Goal: Task Accomplishment & Management: Manage account settings

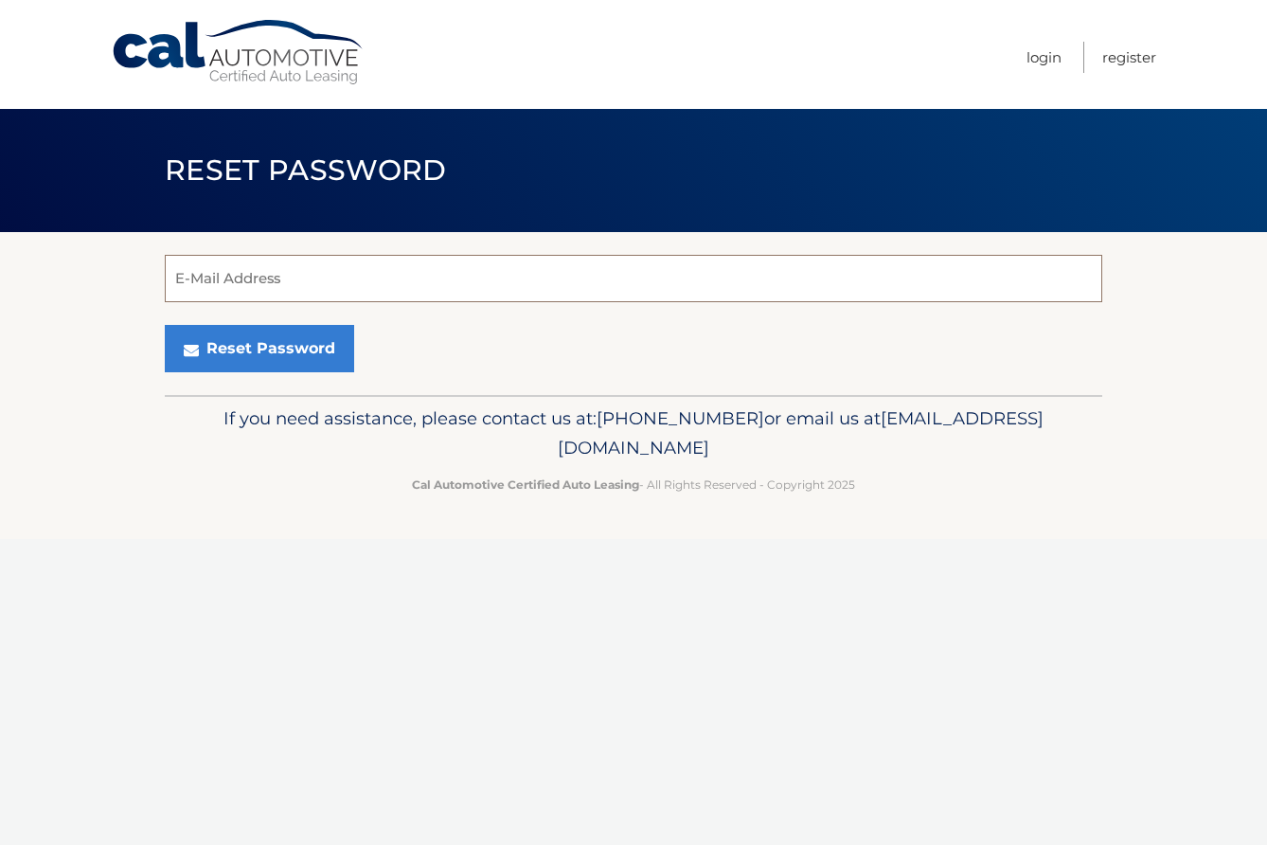
click at [371, 267] on input "E-Mail Address" at bounding box center [633, 278] width 937 height 47
type input "[EMAIL_ADDRESS][DOMAIN_NAME]"
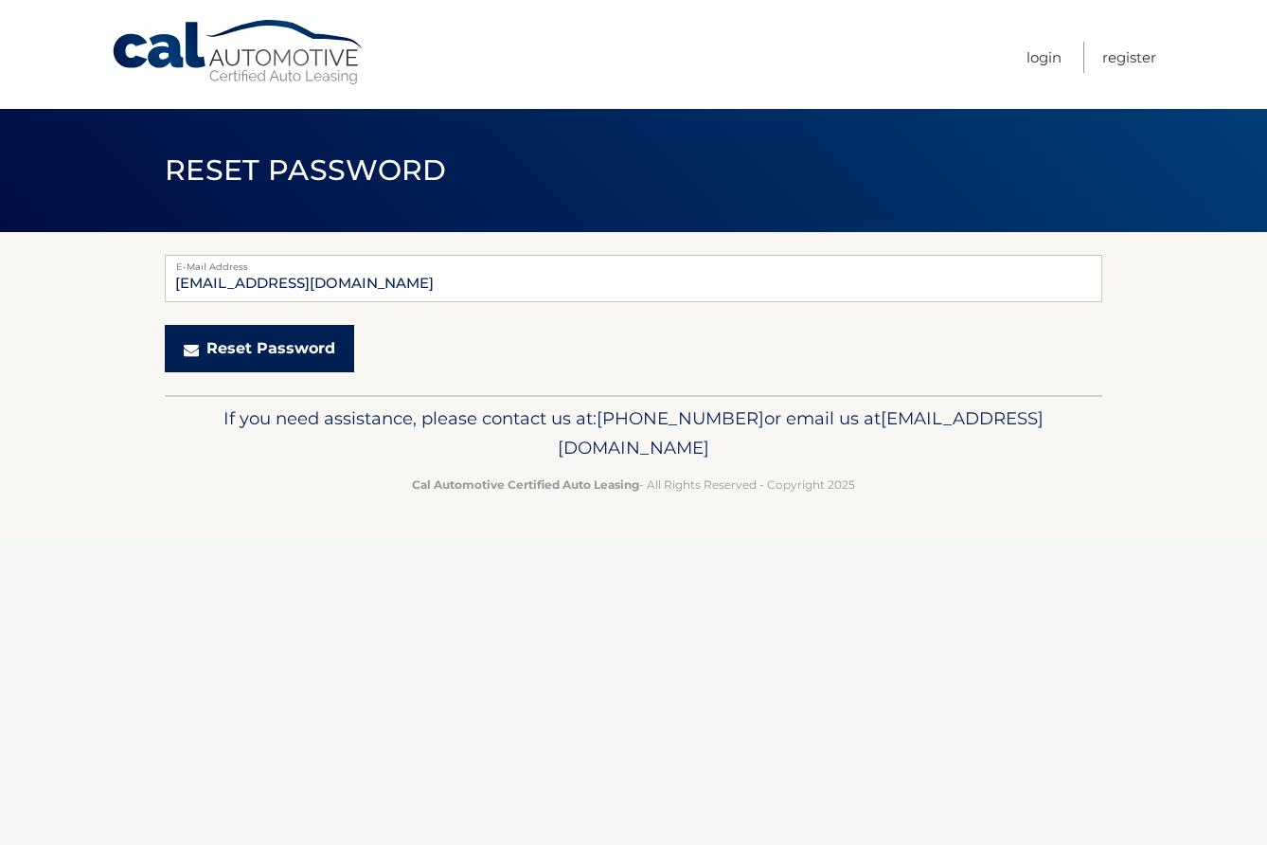
click at [222, 343] on button "Reset Password" at bounding box center [259, 348] width 189 height 47
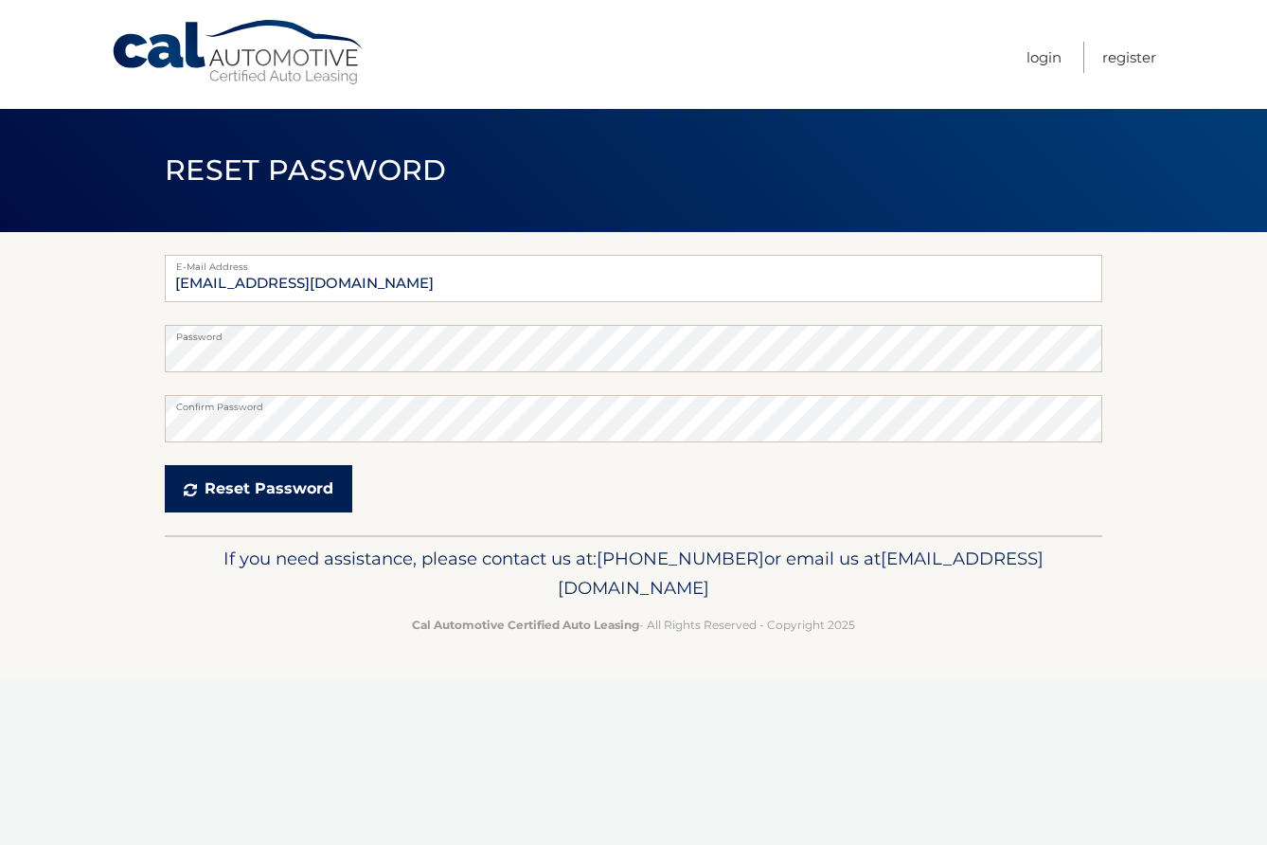
click at [238, 491] on button "Reset Password" at bounding box center [258, 488] width 187 height 47
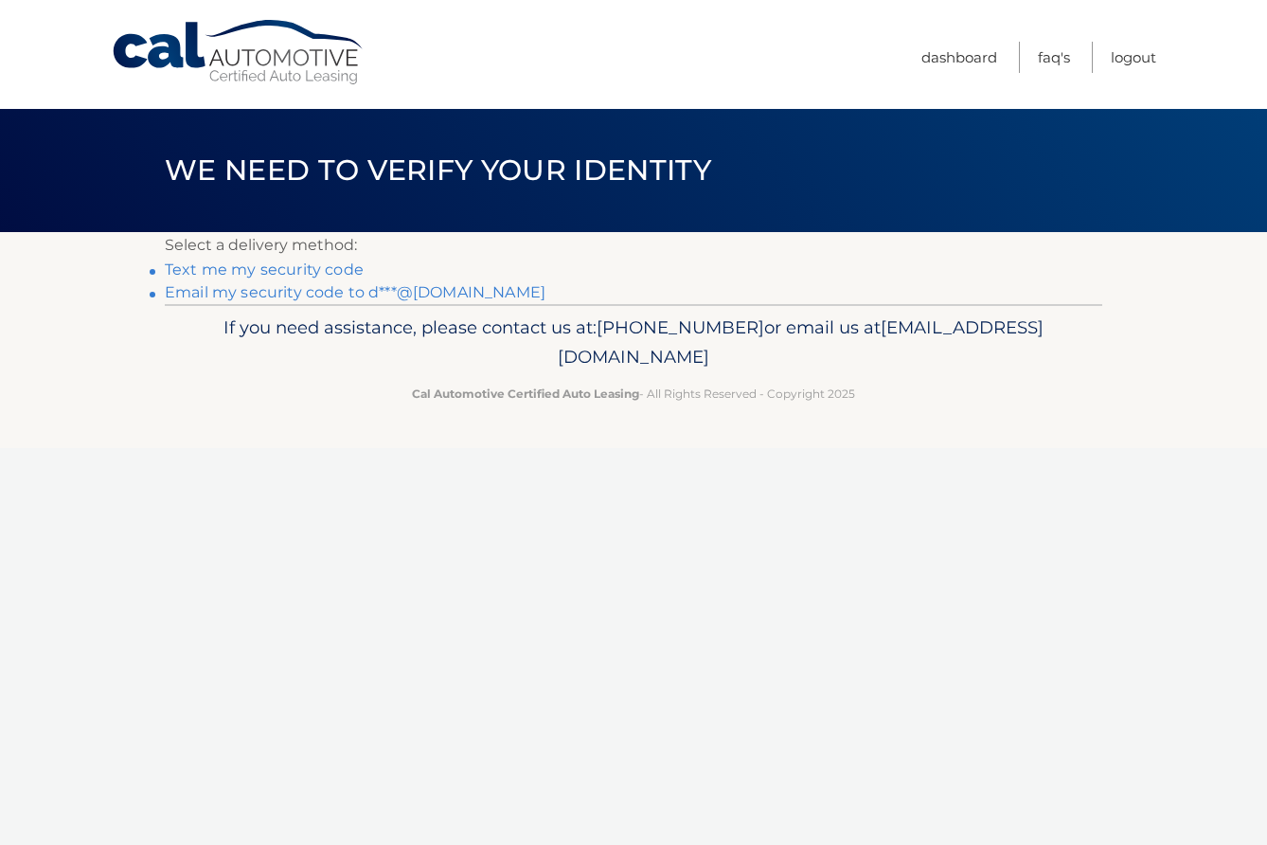
click at [205, 289] on link "Email my security code to d***@pm.me" at bounding box center [355, 292] width 381 height 18
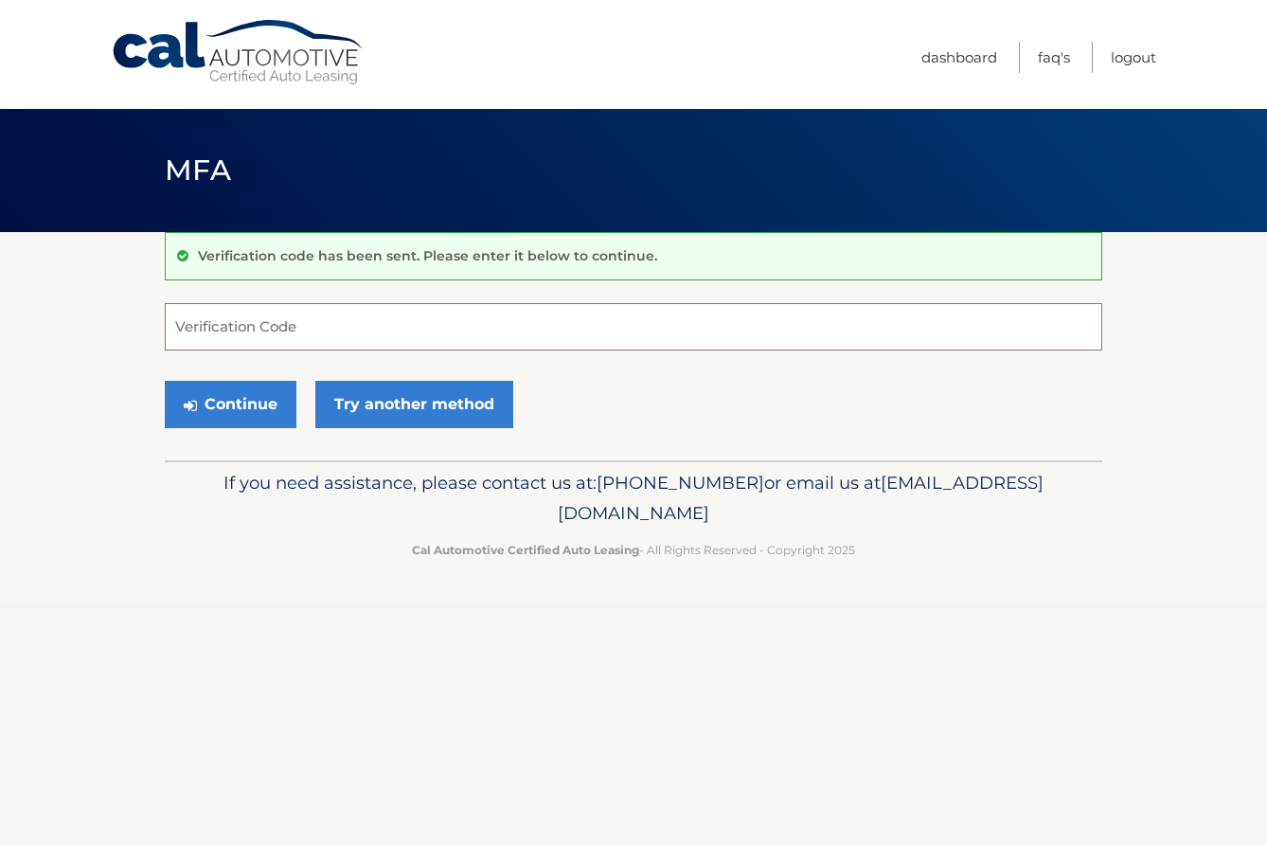
click at [249, 332] on input "Verification Code" at bounding box center [633, 326] width 937 height 47
paste input "326323"
type input "326323"
click at [222, 404] on button "Continue" at bounding box center [231, 404] width 132 height 47
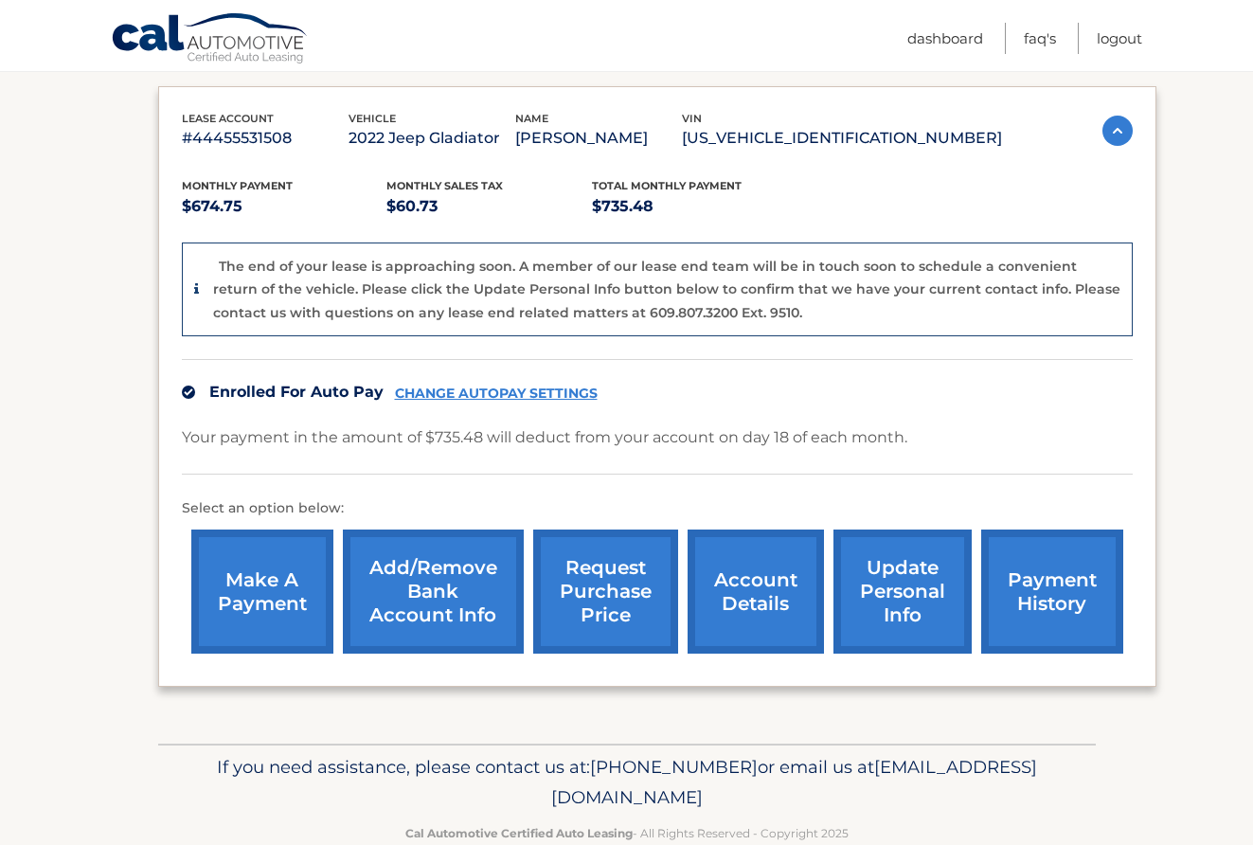
scroll to position [347, 0]
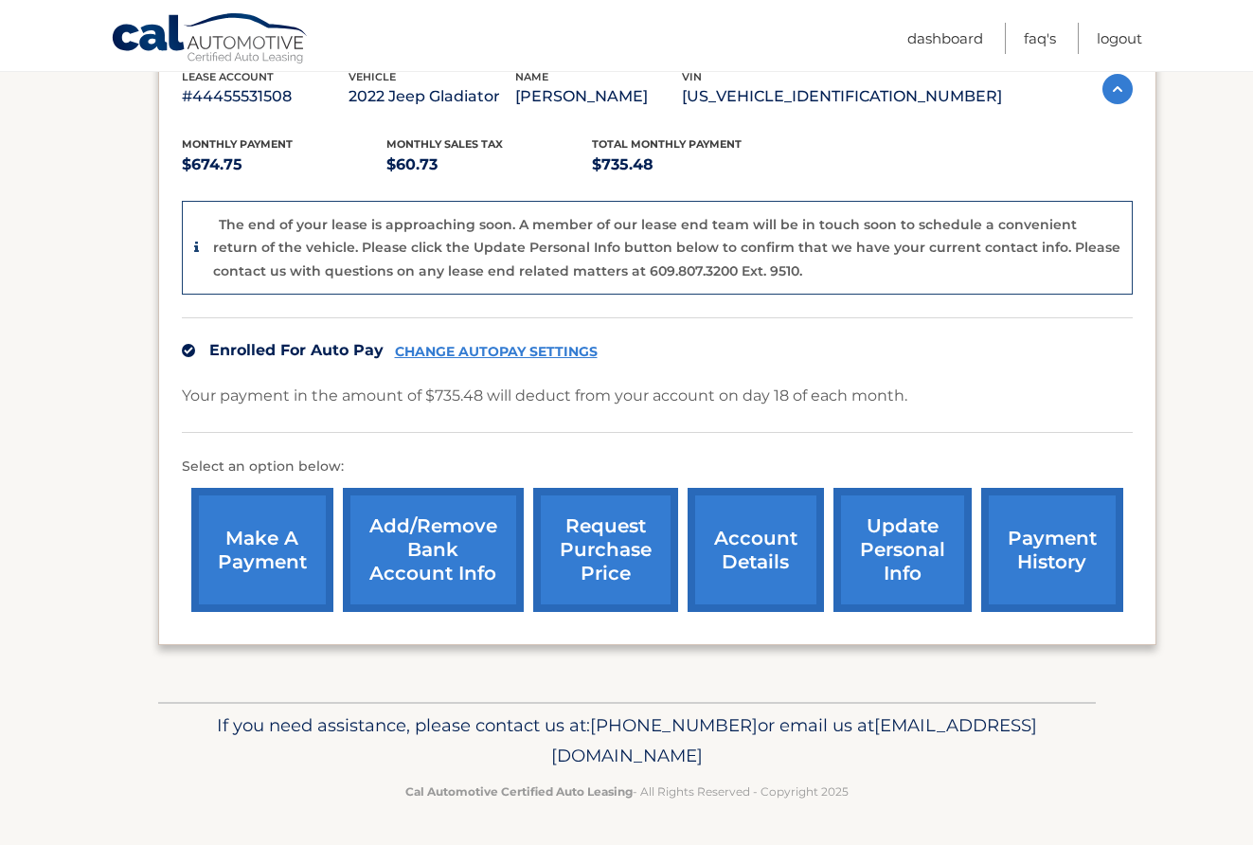
click at [775, 547] on link "account details" at bounding box center [755, 550] width 136 height 124
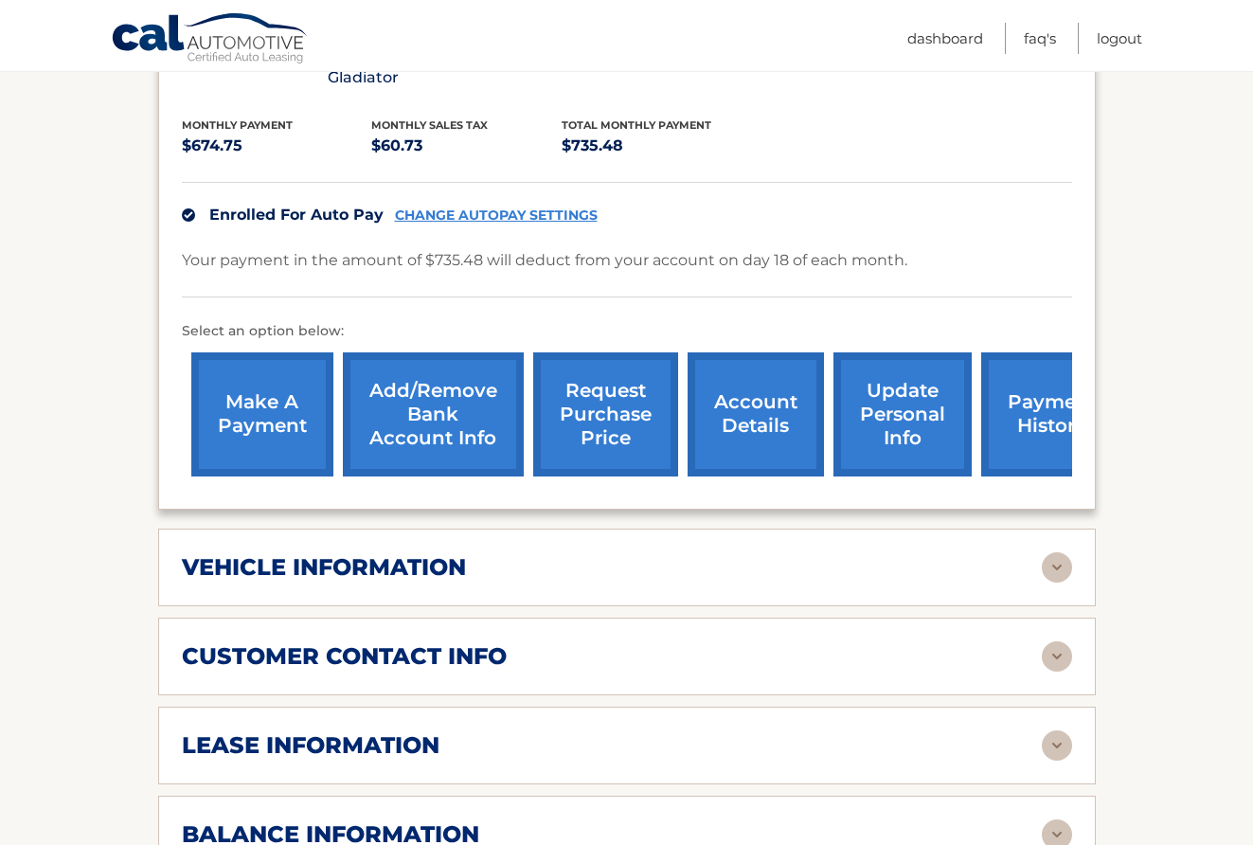
scroll to position [420, 0]
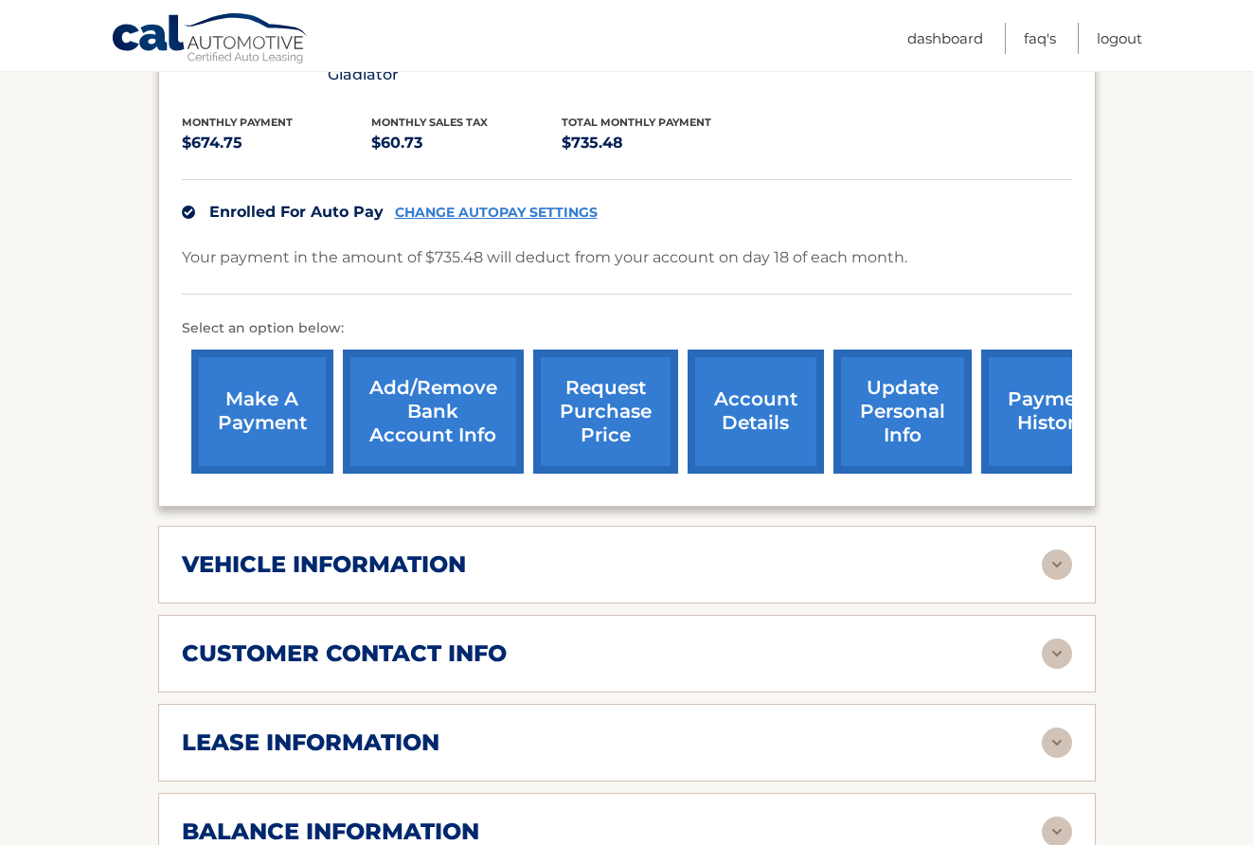
click at [777, 550] on div "vehicle information" at bounding box center [612, 564] width 860 height 28
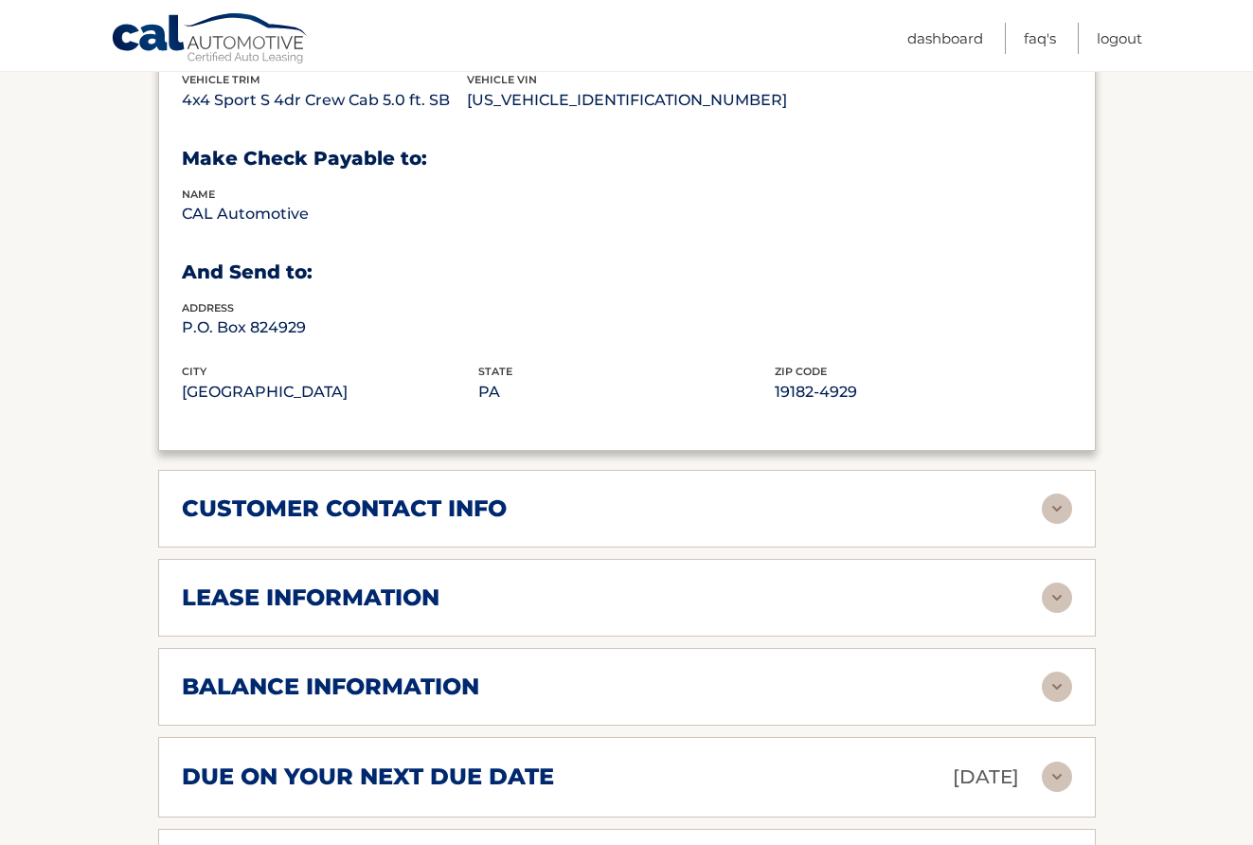
scroll to position [1047, 0]
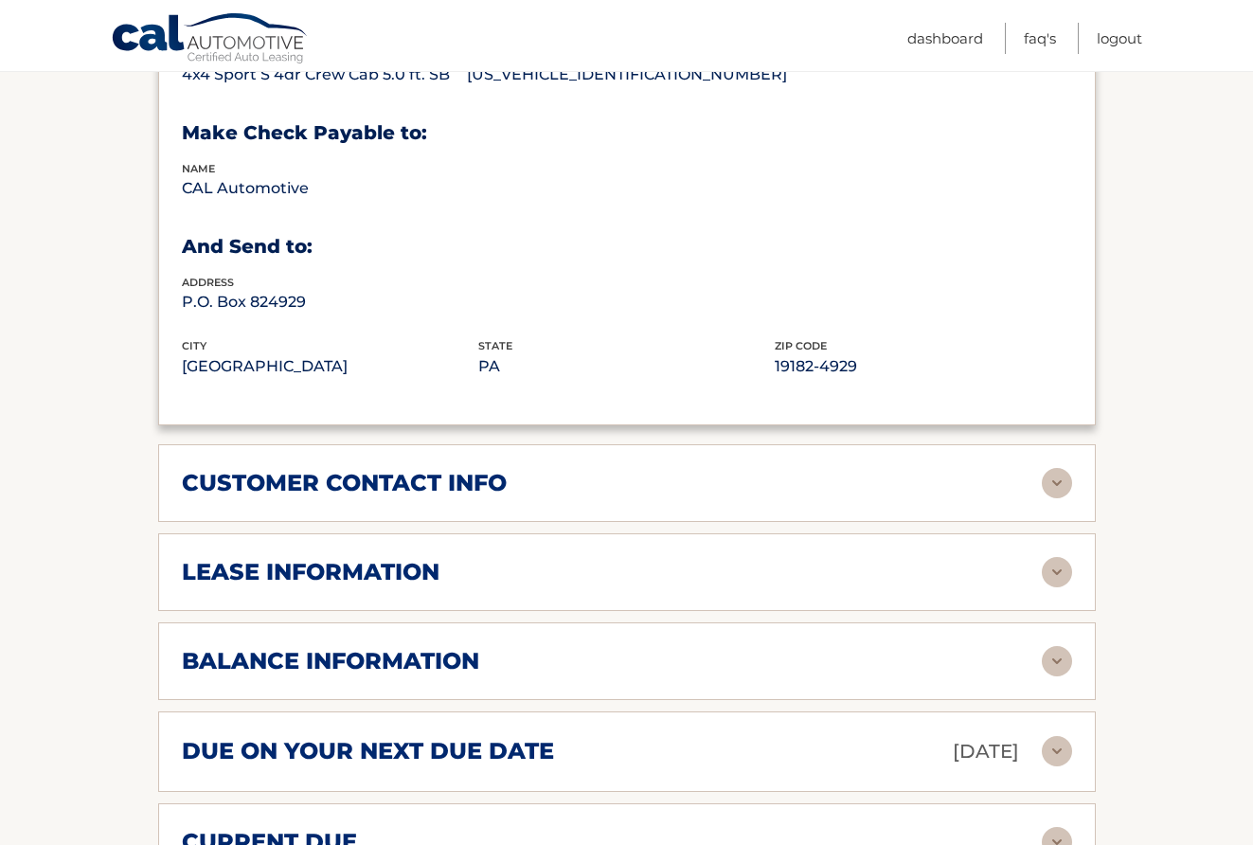
click at [779, 558] on div "lease information" at bounding box center [612, 572] width 860 height 28
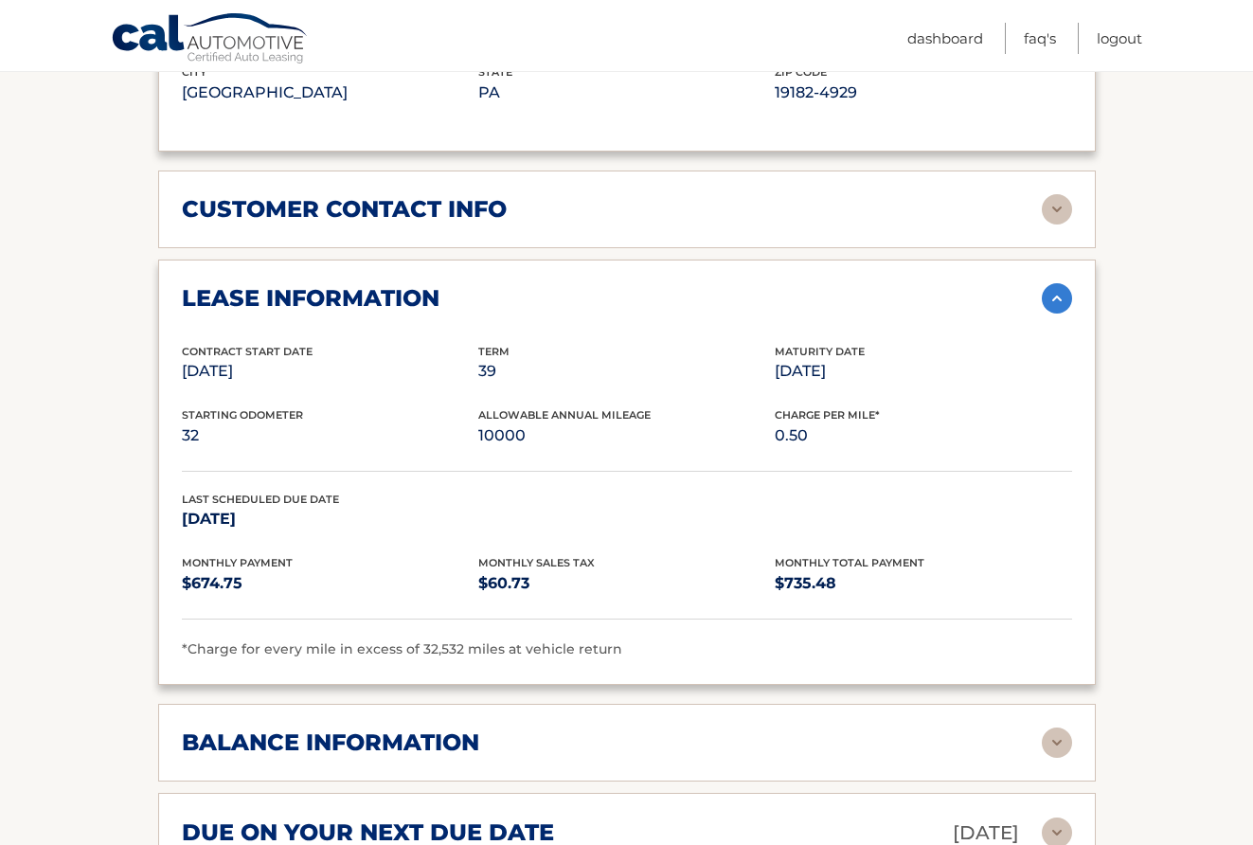
scroll to position [1470, 0]
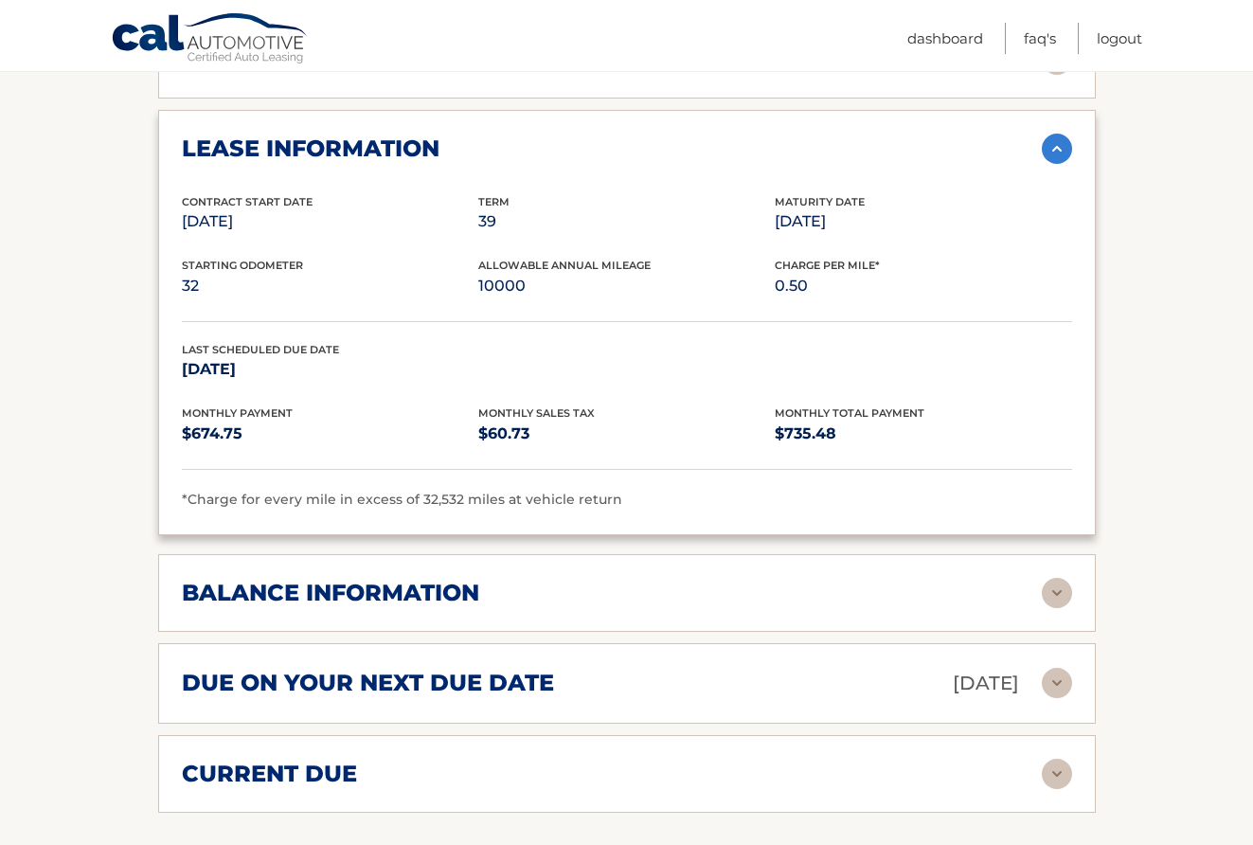
click at [783, 578] on div "balance information" at bounding box center [627, 593] width 890 height 30
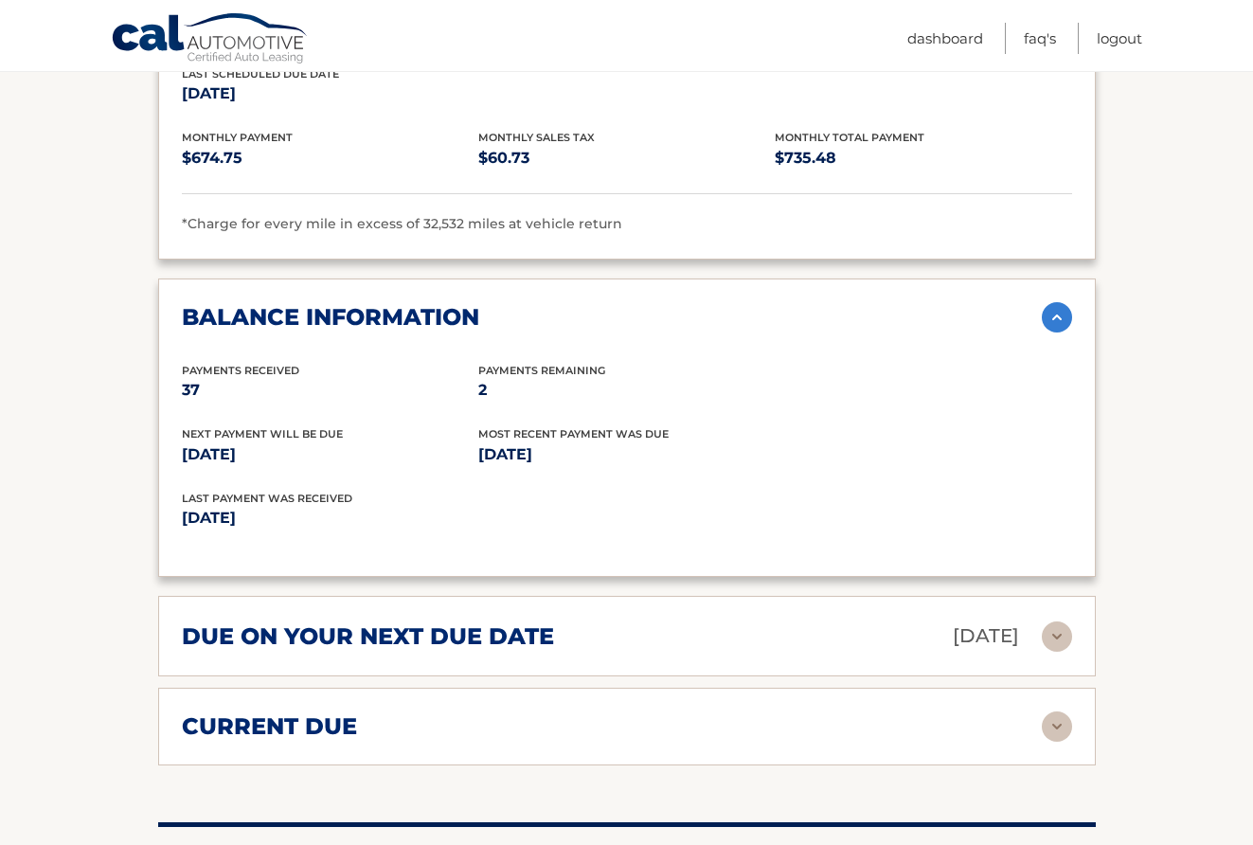
scroll to position [1751, 0]
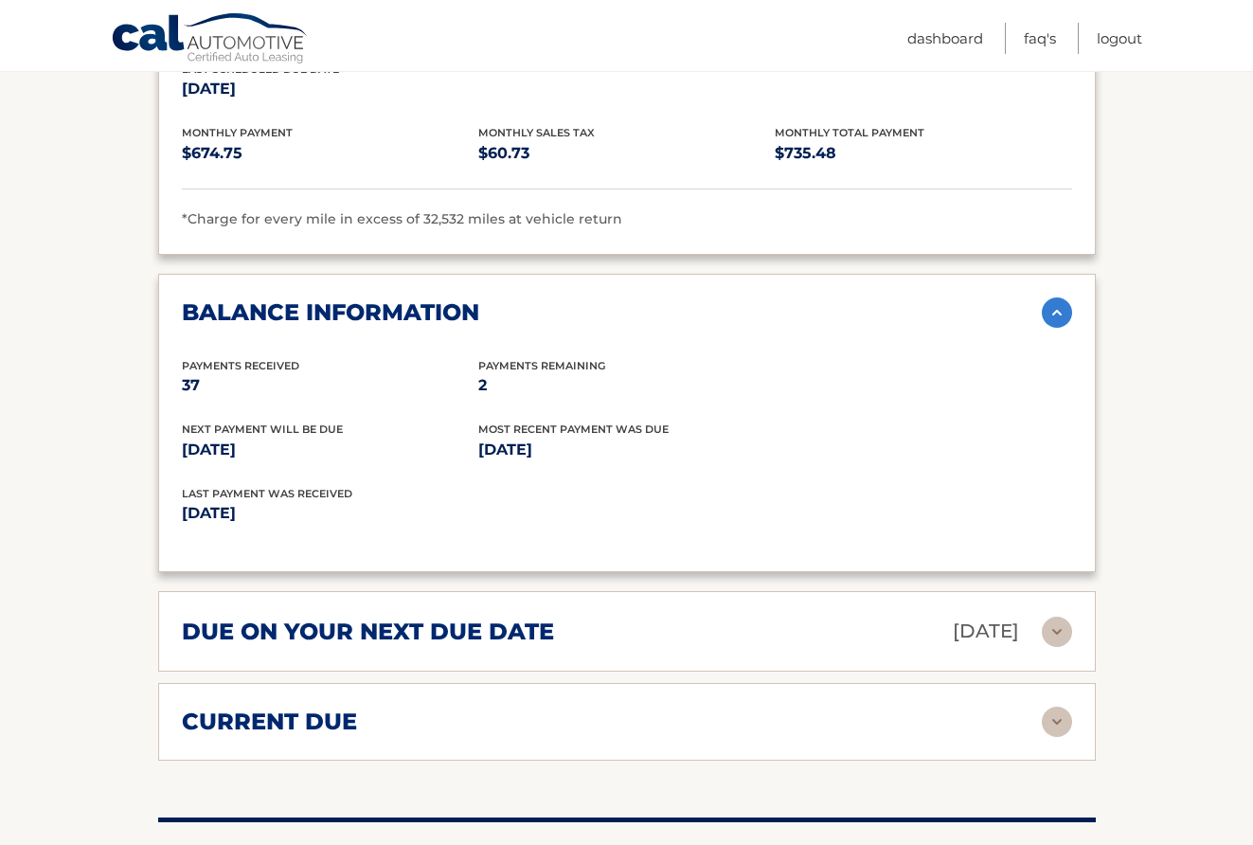
click at [775, 614] on div "due on your next due date Sep 18, 2025" at bounding box center [612, 630] width 860 height 33
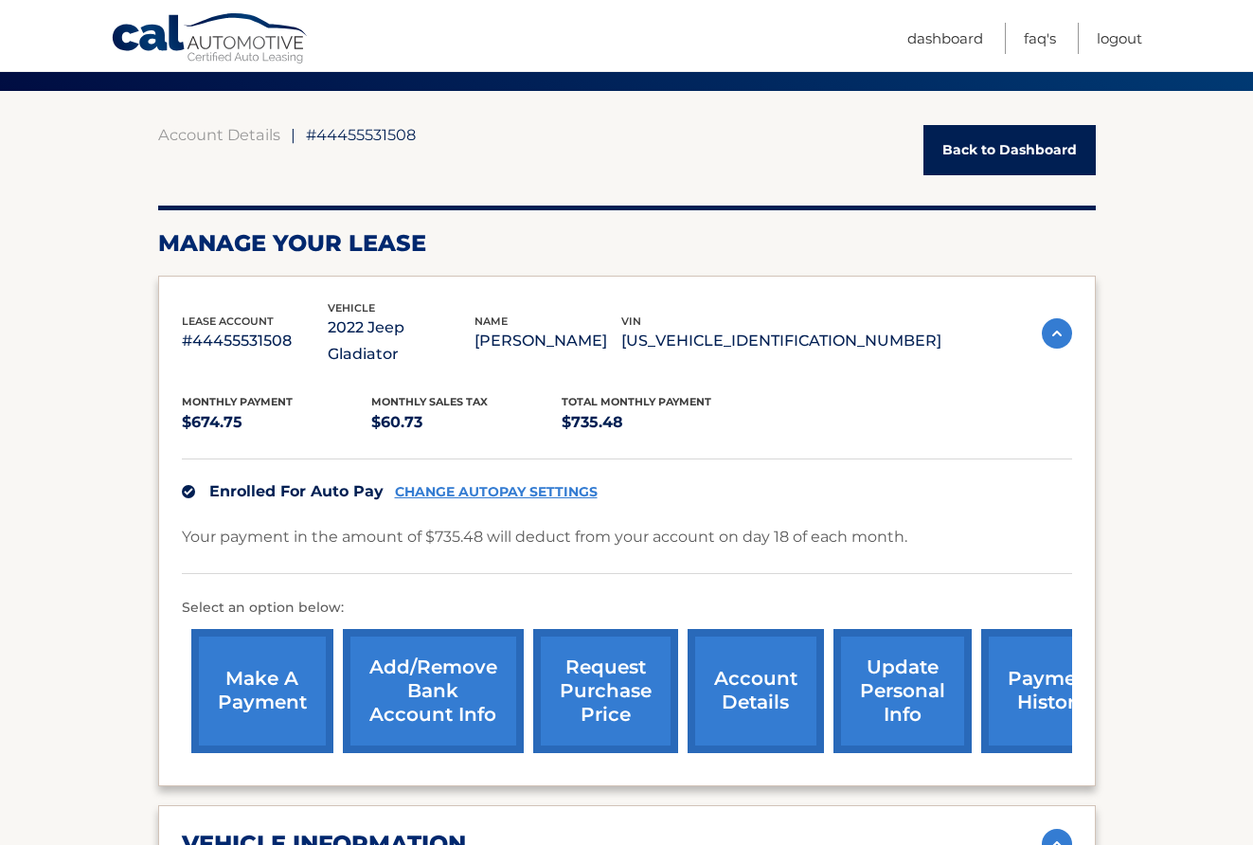
scroll to position [0, 0]
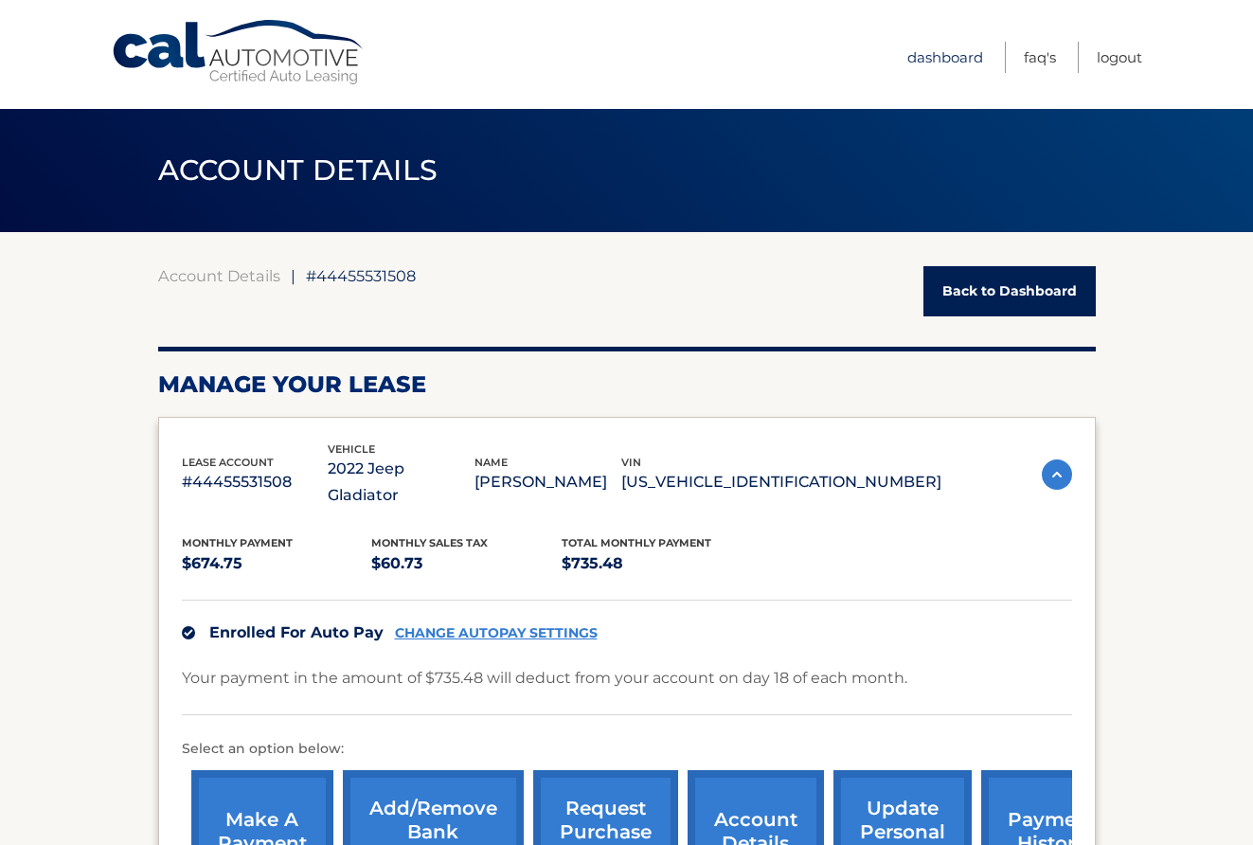
click at [934, 49] on link "Dashboard" at bounding box center [945, 57] width 76 height 31
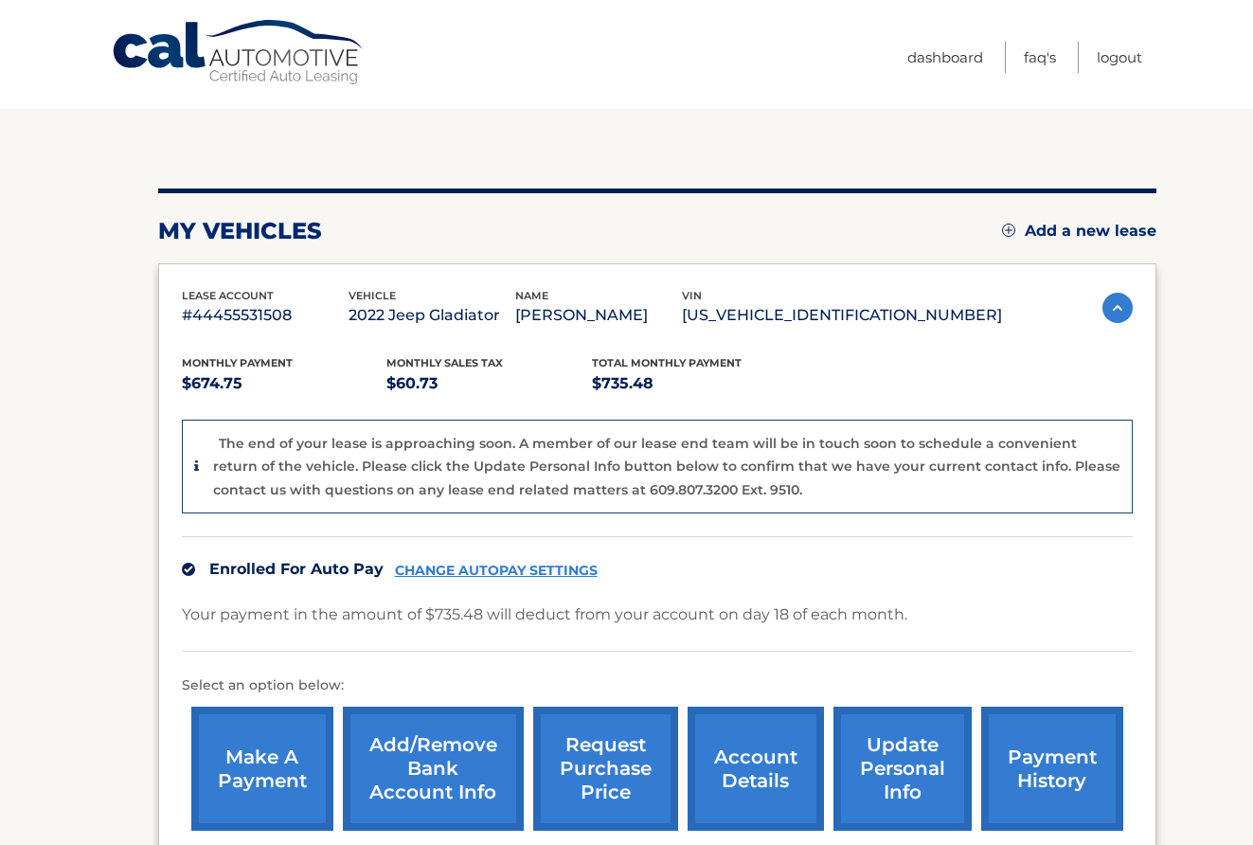
scroll to position [146, 0]
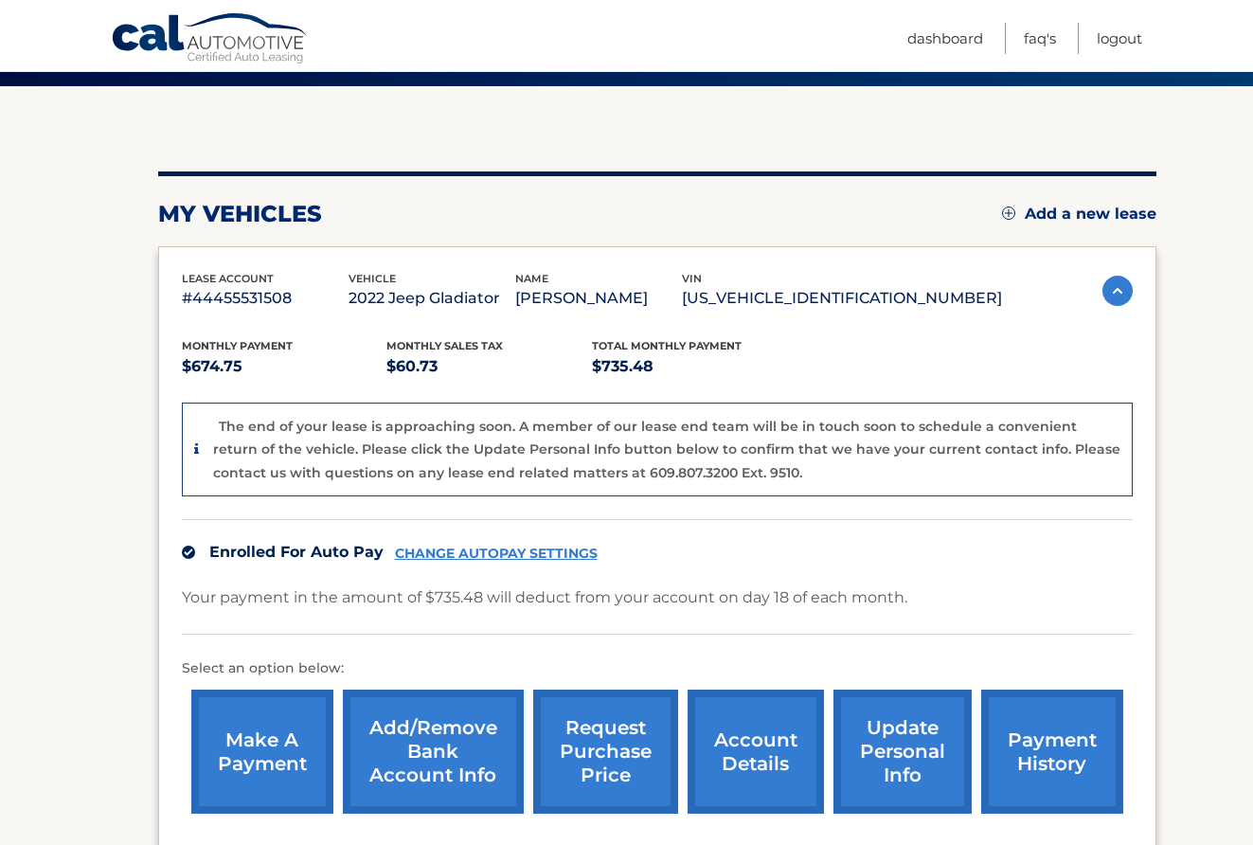
click at [908, 756] on link "update personal info" at bounding box center [902, 751] width 138 height 124
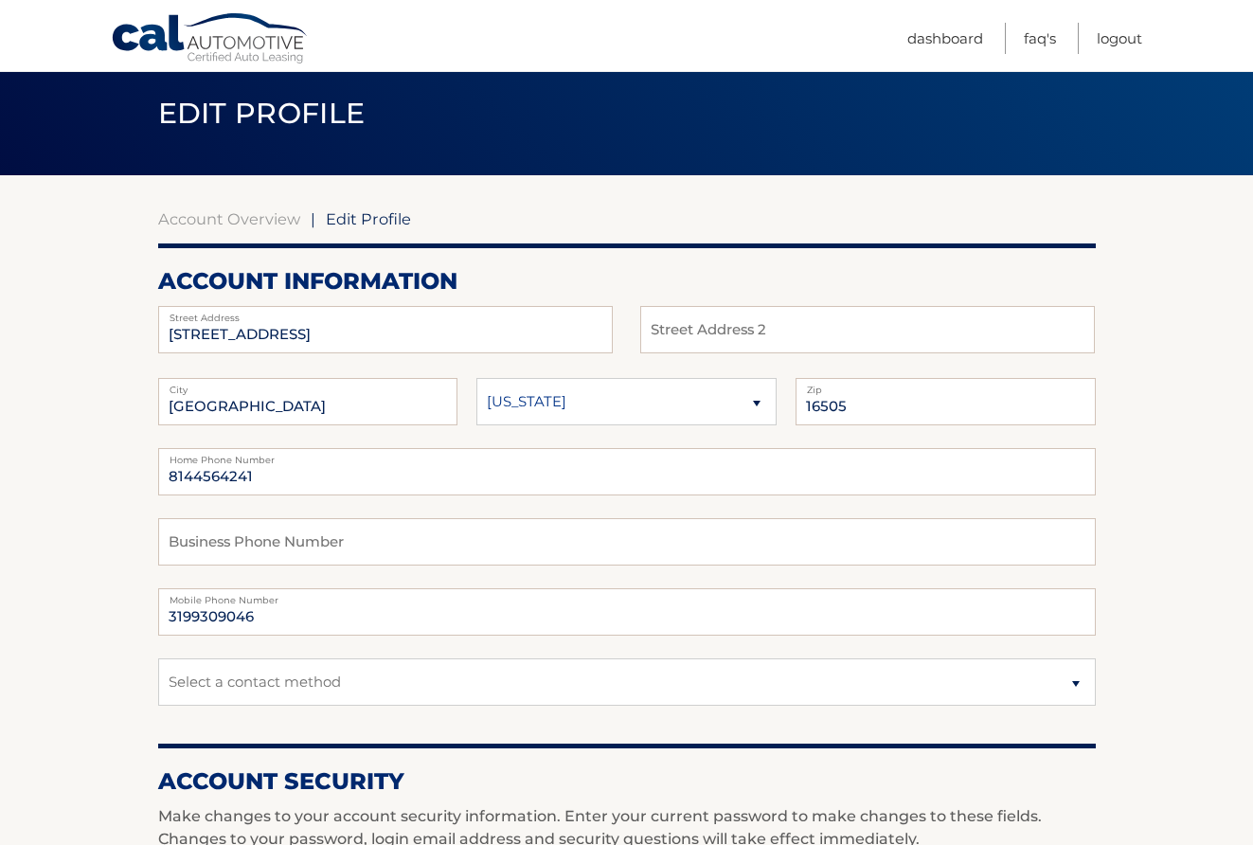
scroll to position [147, 0]
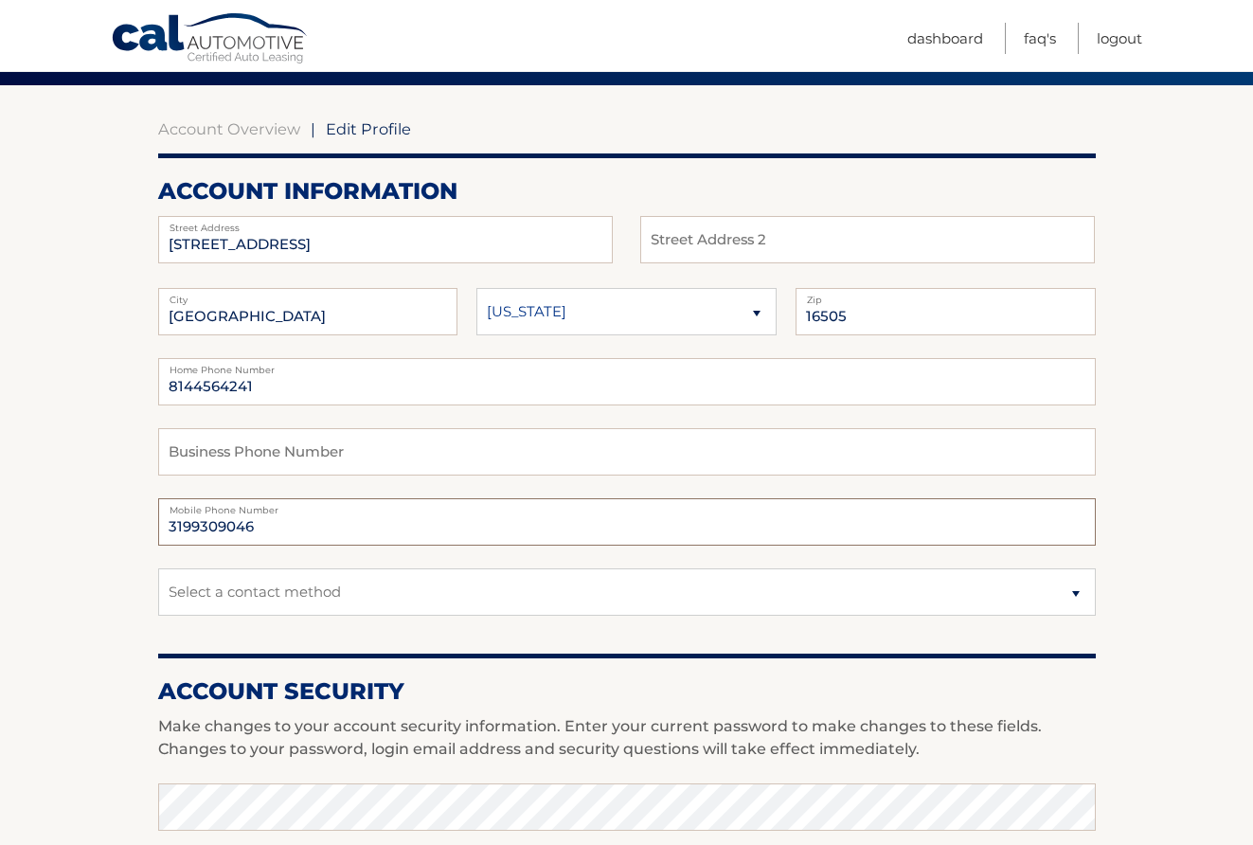
click at [264, 524] on input "3199309046" at bounding box center [626, 521] width 937 height 47
click at [264, 520] on input "3199309046" at bounding box center [626, 521] width 937 height 47
type input "8143290415"
click at [206, 445] on input "text" at bounding box center [626, 451] width 937 height 47
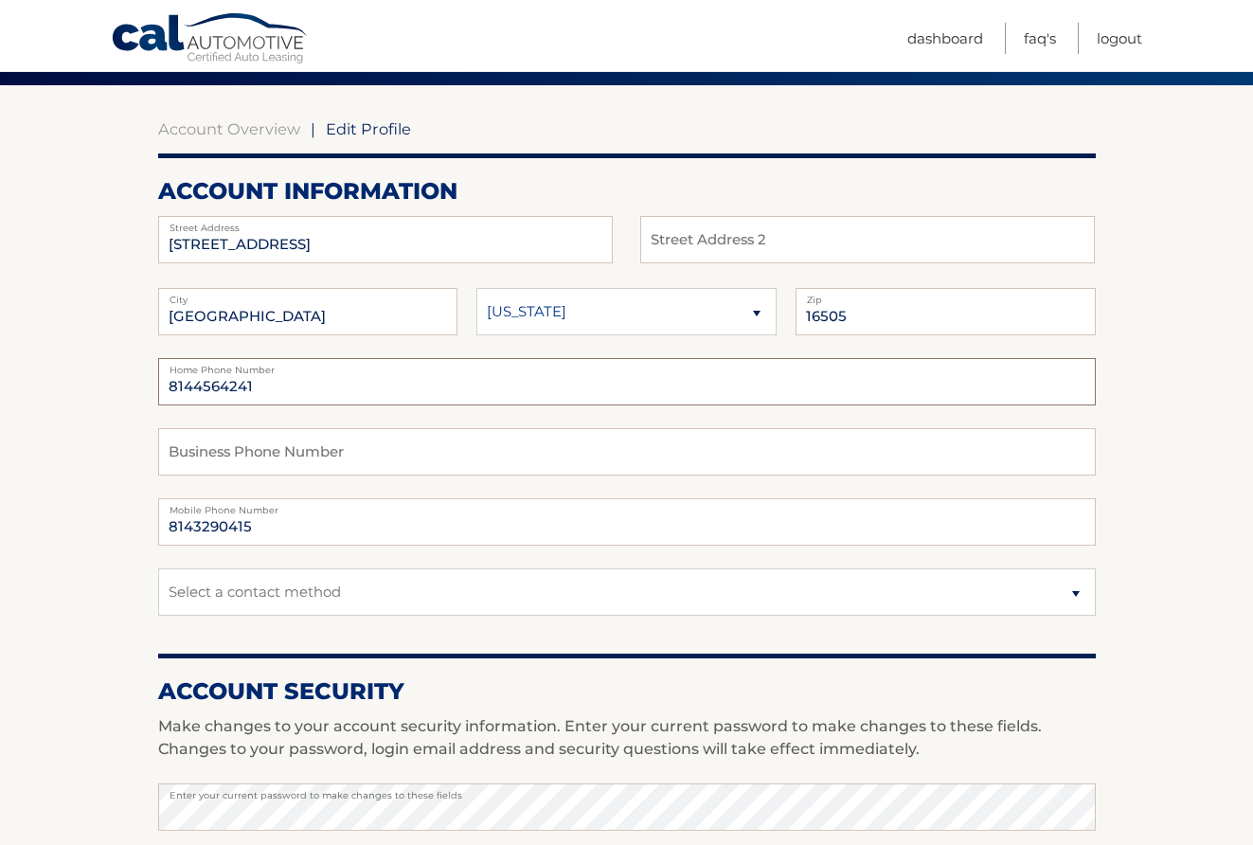
drag, startPoint x: 257, startPoint y: 386, endPoint x: 177, endPoint y: 369, distance: 81.3
click at [176, 372] on div "8144564241 Home Phone Number" at bounding box center [626, 381] width 937 height 47
type input "8147226632"
click at [224, 574] on select "Select a contact method Mobile Home" at bounding box center [626, 591] width 937 height 47
select select "1"
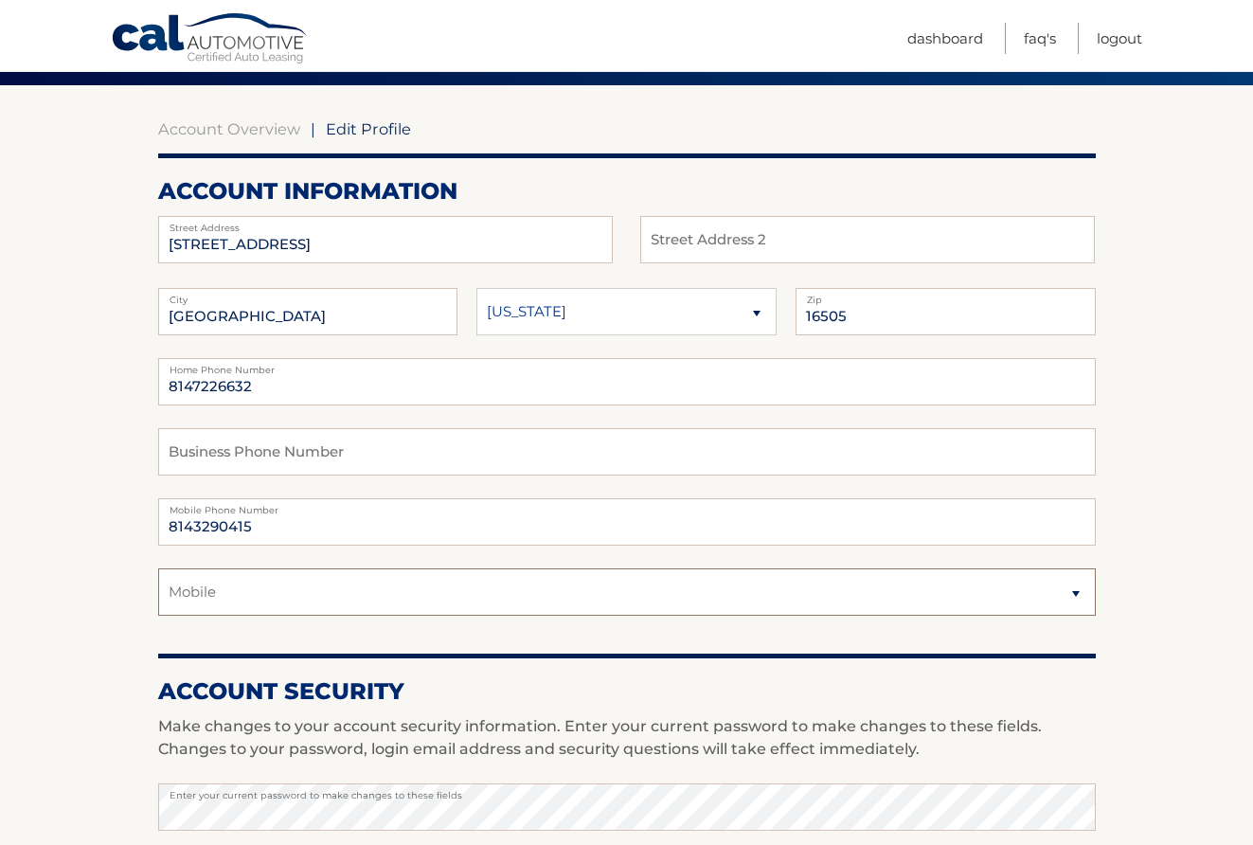
click at [158, 568] on select "Select a contact method Mobile Home" at bounding box center [626, 591] width 937 height 47
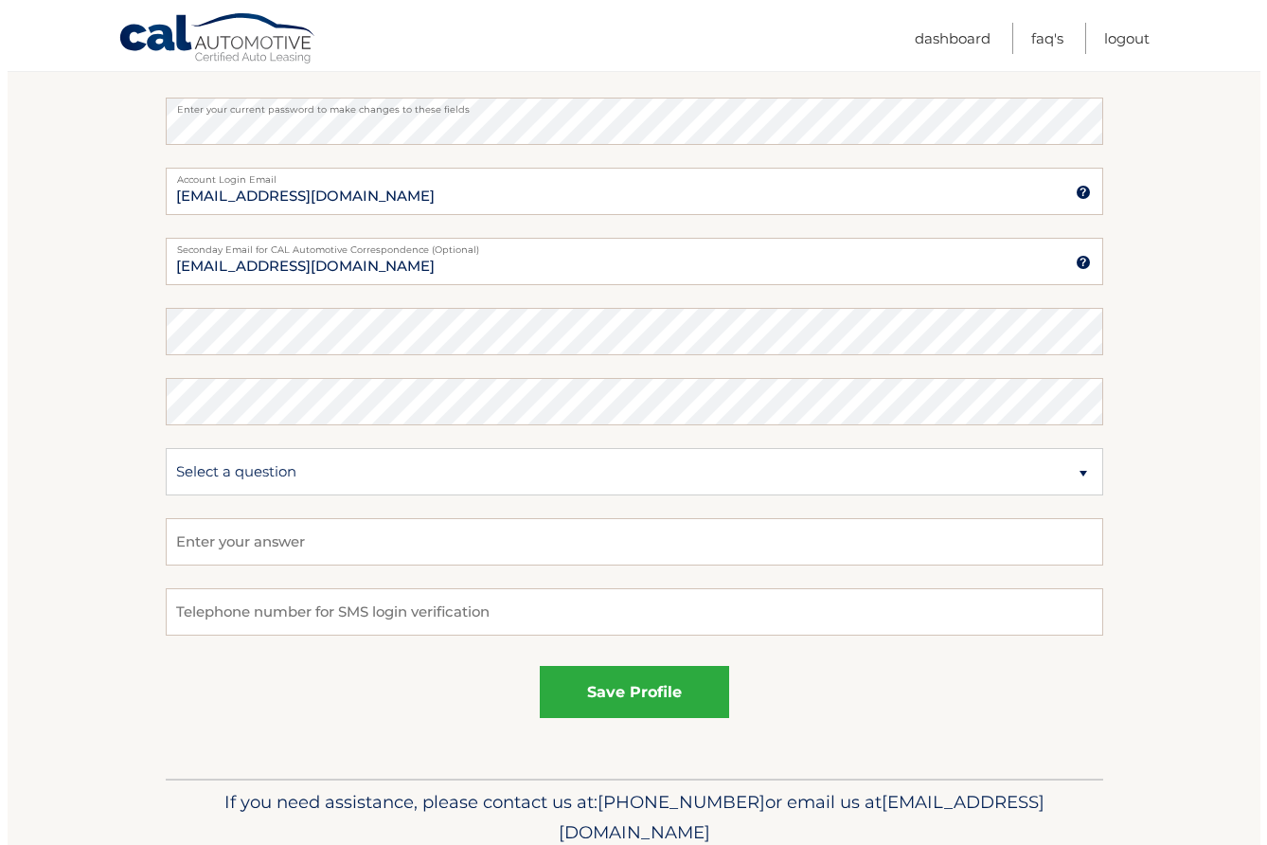
scroll to position [833, 0]
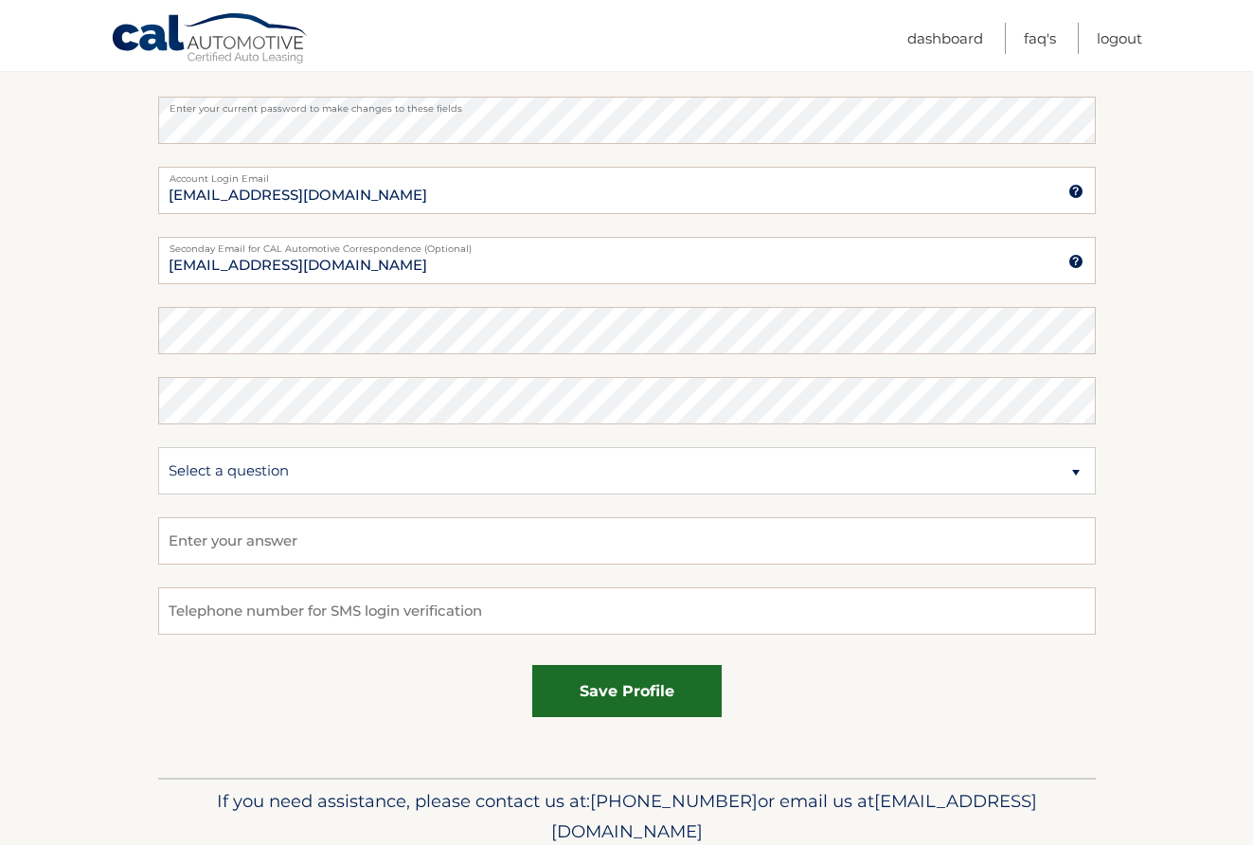
click at [620, 693] on button "save profile" at bounding box center [626, 691] width 189 height 52
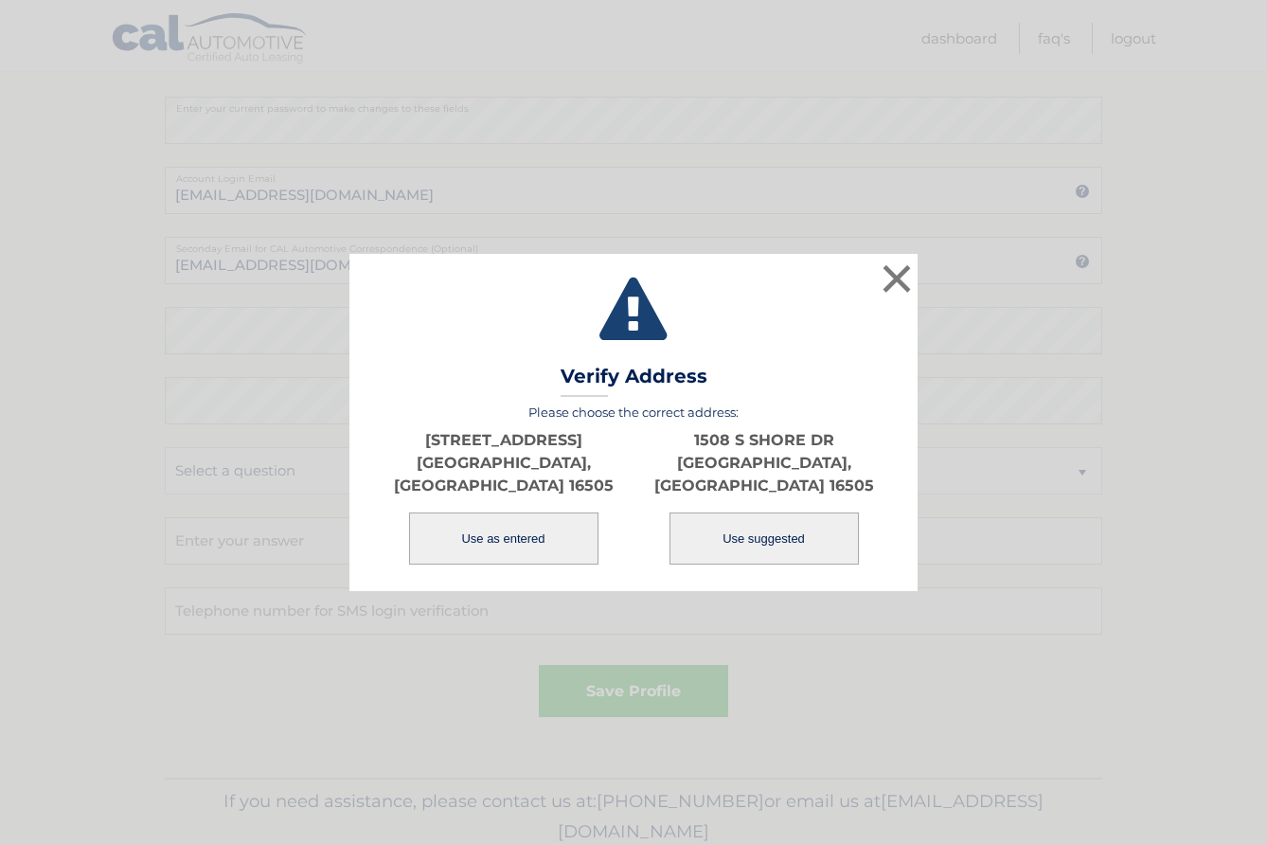
click at [776, 532] on button "Use suggested" at bounding box center [763, 538] width 189 height 52
type input "1508 S SHORE DR"
type input "ERIE"
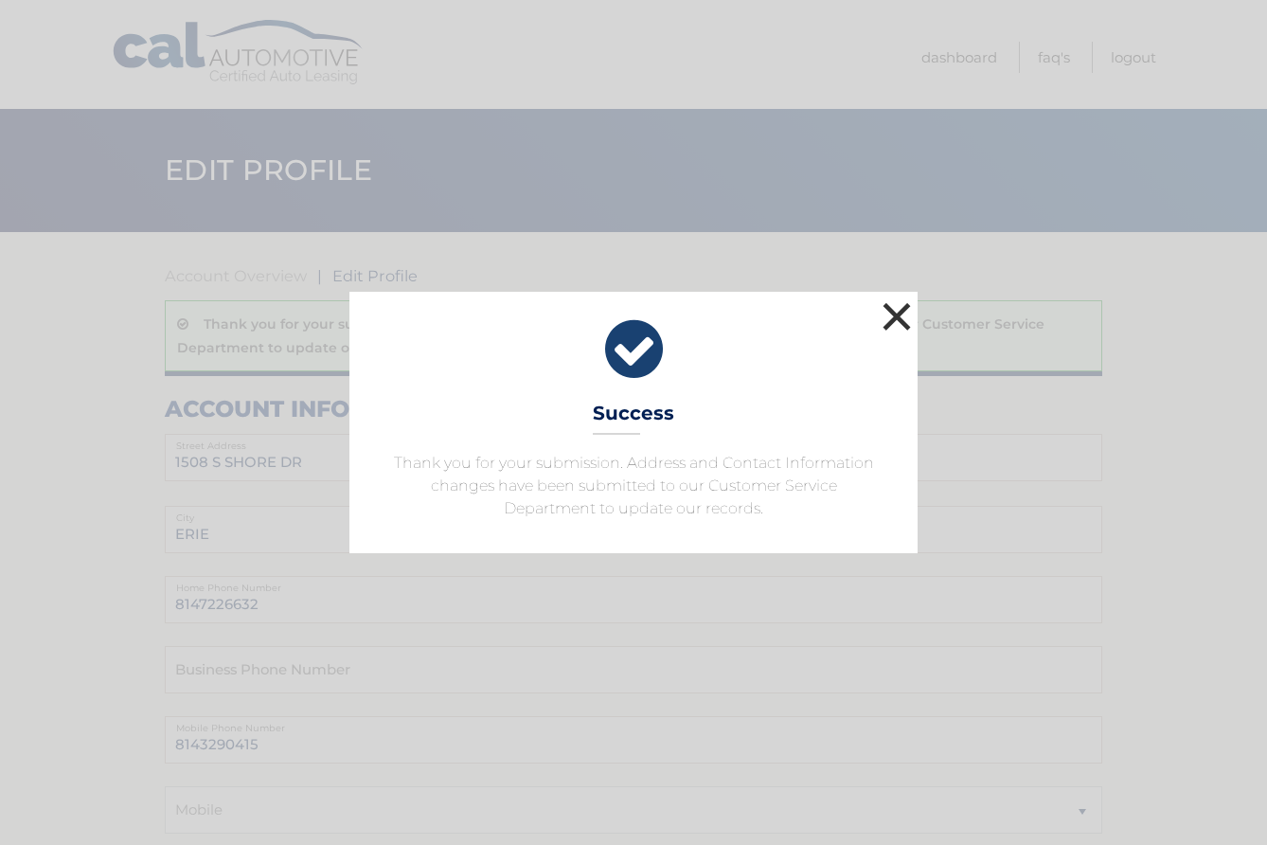
click at [899, 308] on button "×" at bounding box center [897, 316] width 38 height 38
